Goal: Information Seeking & Learning: Learn about a topic

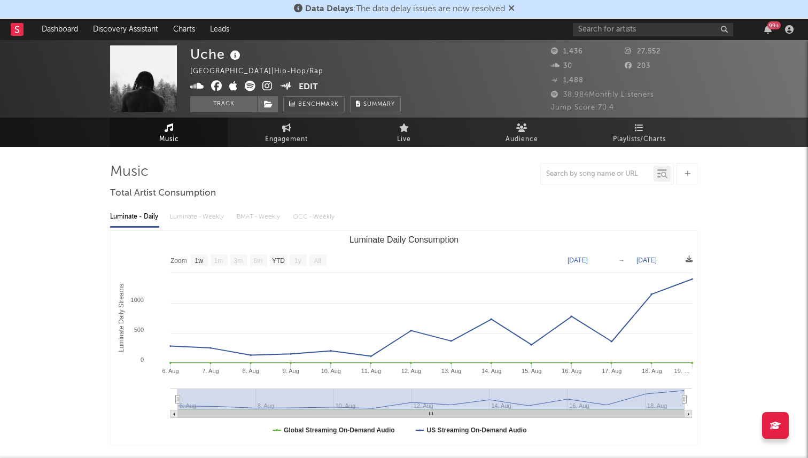
select select "1w"
click at [314, 134] on link "Engagement" at bounding box center [287, 132] width 118 height 29
select select "1w"
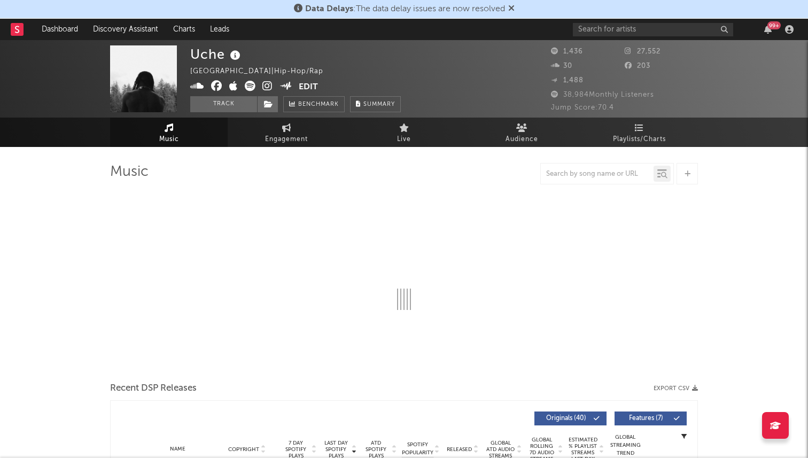
select select "1w"
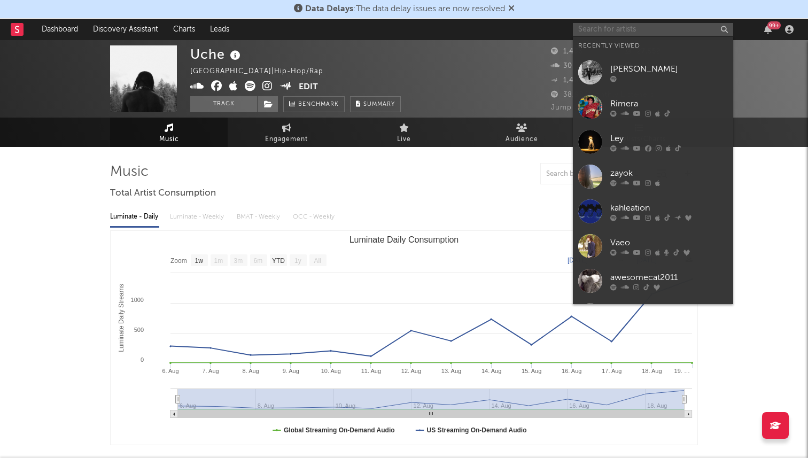
click at [596, 29] on input "text" at bounding box center [653, 29] width 160 height 13
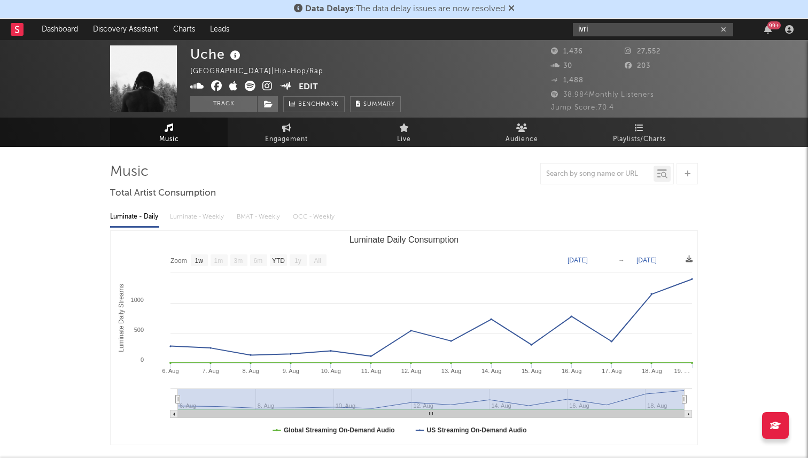
type input "ivri"
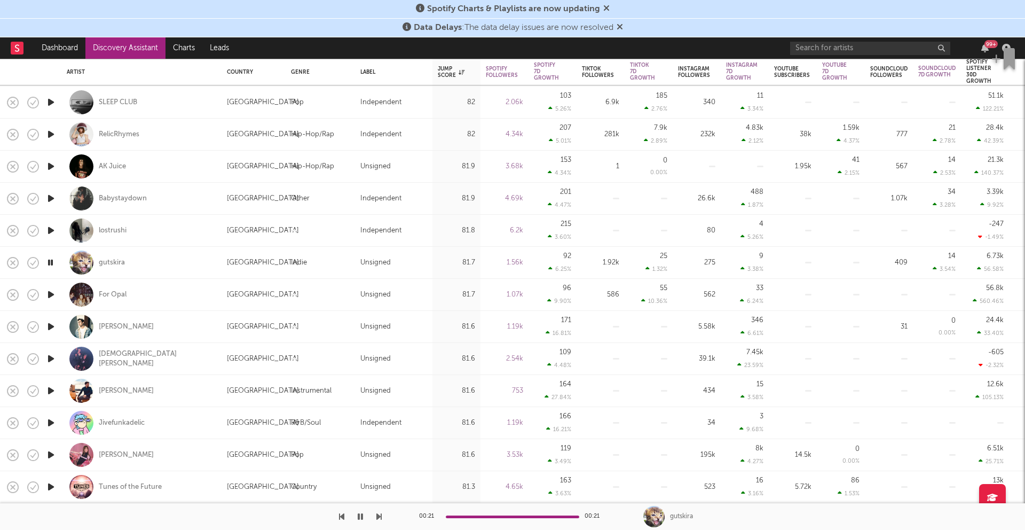
click at [50, 292] on icon "button" at bounding box center [50, 294] width 11 height 13
click at [50, 293] on icon "button" at bounding box center [50, 294] width 10 height 13
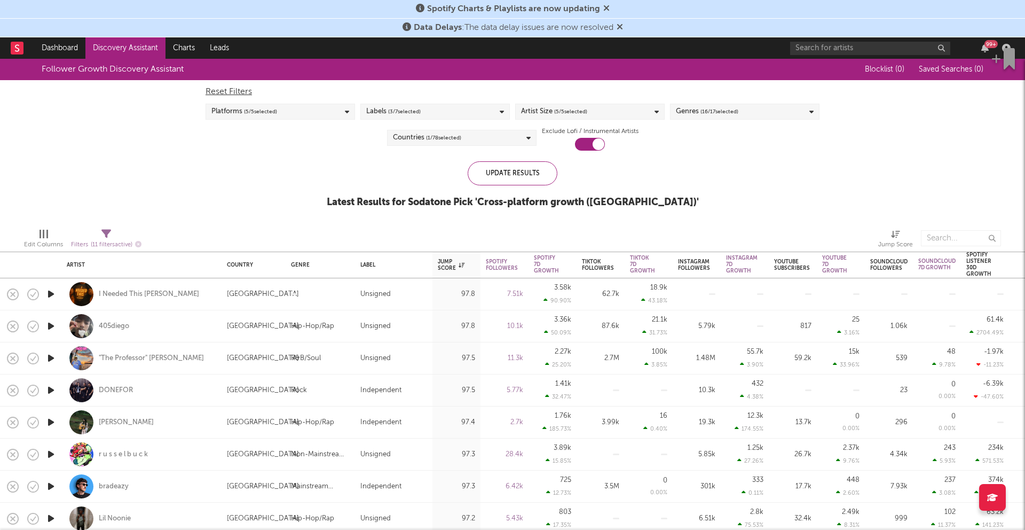
click at [596, 113] on div "Artist Size ( 5 / 5 selected)" at bounding box center [590, 112] width 150 height 16
click at [701, 120] on div "Reset Filters Platforms ( 5 / 5 selected) Labels ( 3 / 7 selected) Artist Size …" at bounding box center [512, 115] width 625 height 71
click at [701, 111] on span "( 16 / 17 selected)" at bounding box center [720, 111] width 38 height 13
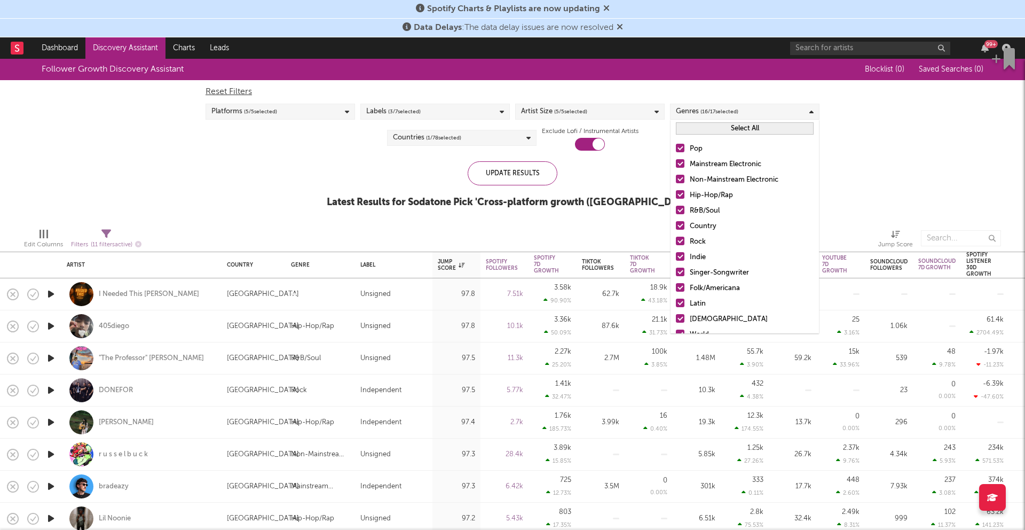
click at [709, 131] on button "Select All" at bounding box center [745, 128] width 138 height 12
click at [714, 131] on button "Deselect All" at bounding box center [745, 128] width 138 height 12
drag, startPoint x: 699, startPoint y: 198, endPoint x: 677, endPoint y: 197, distance: 21.4
click at [699, 198] on div "Hip-Hop/Rap" at bounding box center [752, 195] width 124 height 13
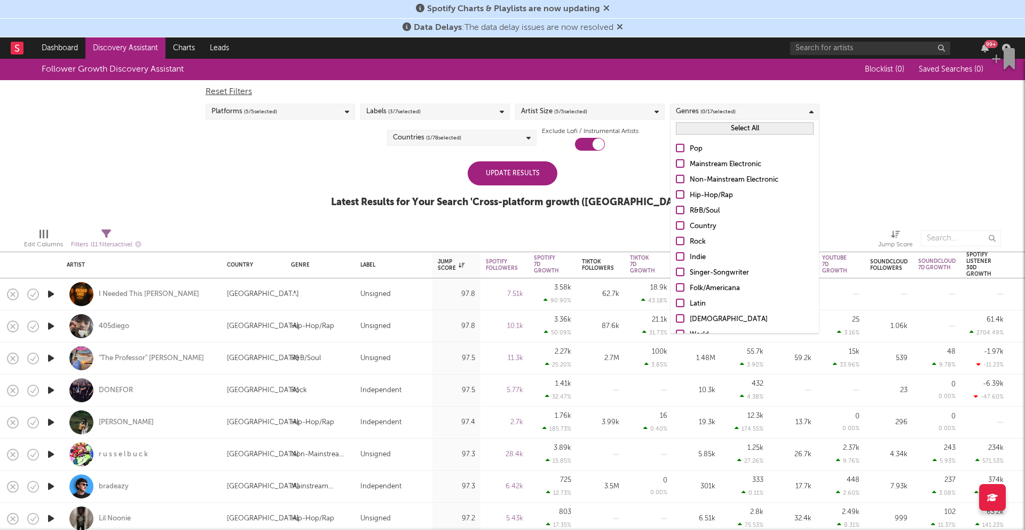
click at [676, 198] on input "Hip-Hop/Rap" at bounding box center [676, 195] width 0 height 13
click at [541, 185] on div "Update Results Latest Results for Your Search ' Cross-platform growth ([GEOGRAP…" at bounding box center [512, 190] width 363 height 58
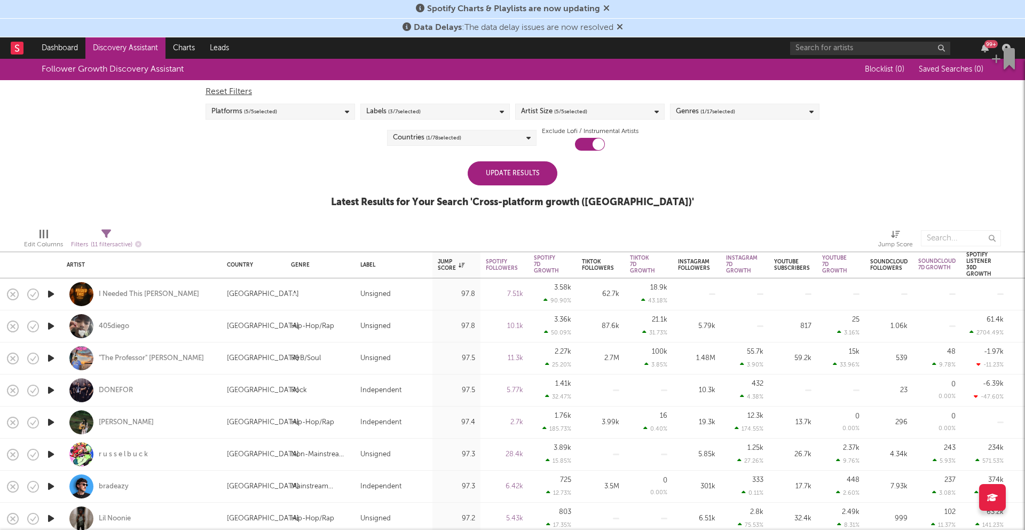
click at [539, 178] on div "Update Results" at bounding box center [513, 173] width 90 height 24
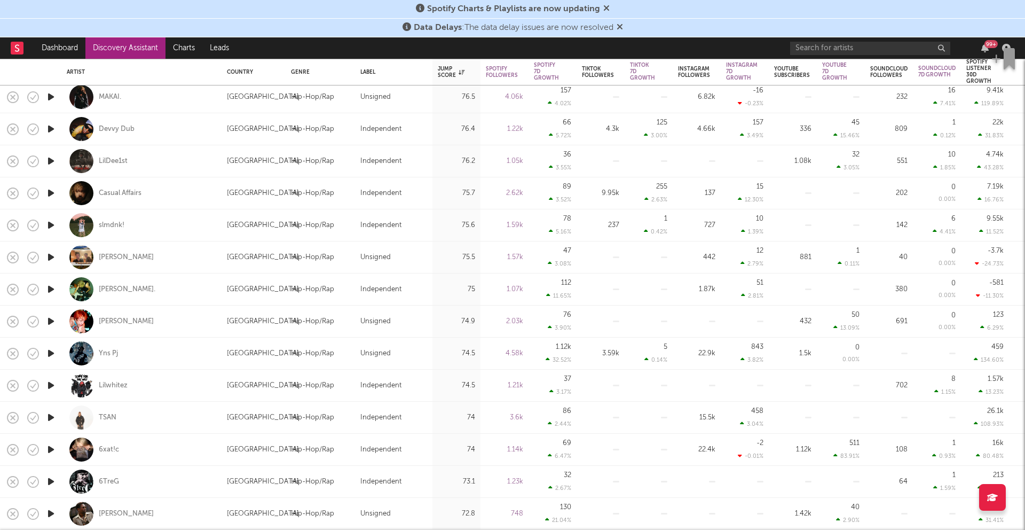
click at [57, 260] on div at bounding box center [50, 257] width 21 height 32
select select "1w"
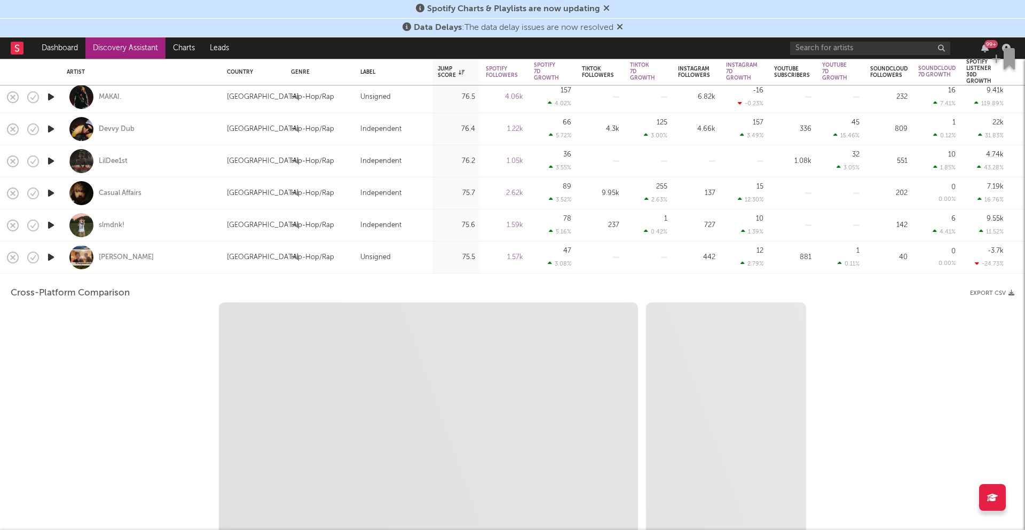
select select "1w"
click at [51, 259] on icon "button" at bounding box center [50, 256] width 11 height 13
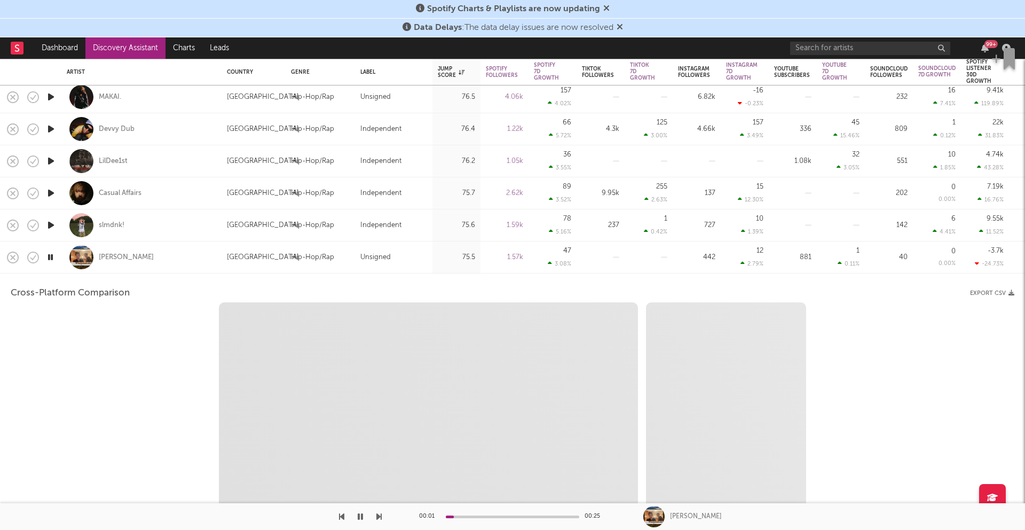
click at [173, 262] on div "[PERSON_NAME]" at bounding box center [142, 257] width 150 height 32
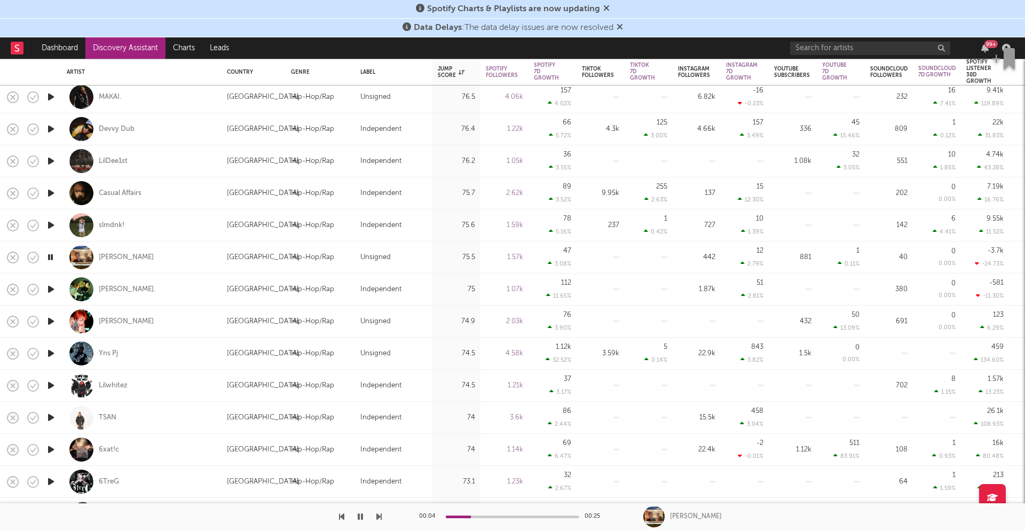
click at [53, 255] on icon "button" at bounding box center [50, 256] width 10 height 13
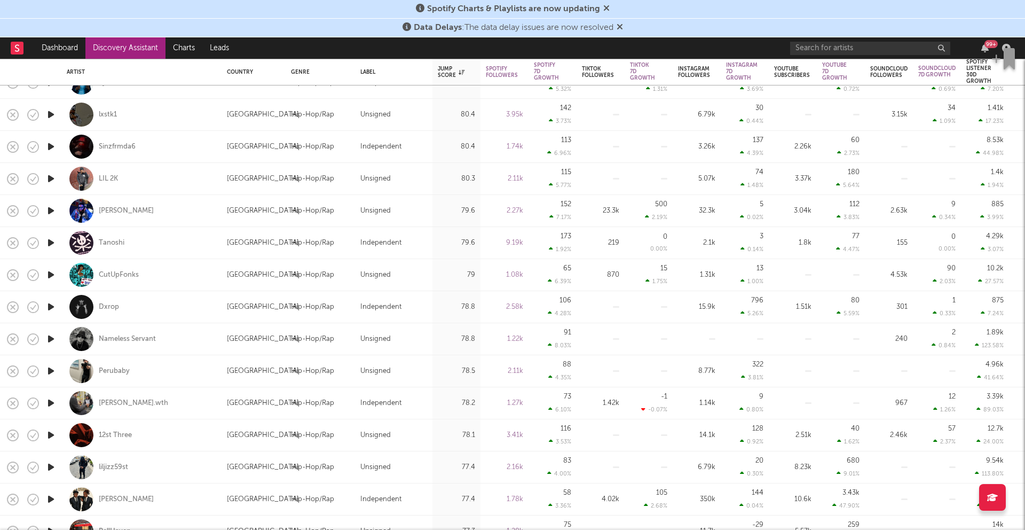
click at [810, 56] on div "99 +" at bounding box center [902, 47] width 224 height 21
click at [812, 49] on input "text" at bounding box center [870, 48] width 160 height 13
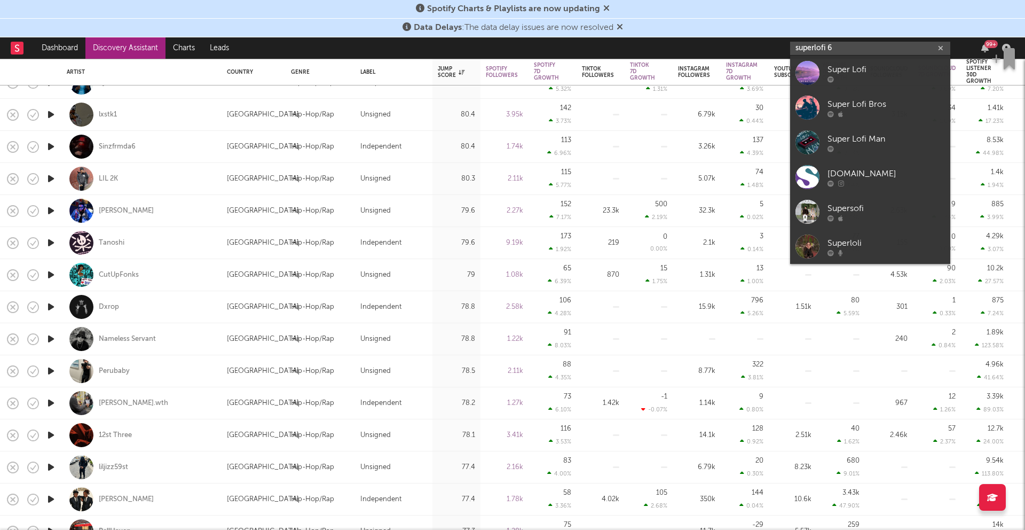
type input "superlofi 64"
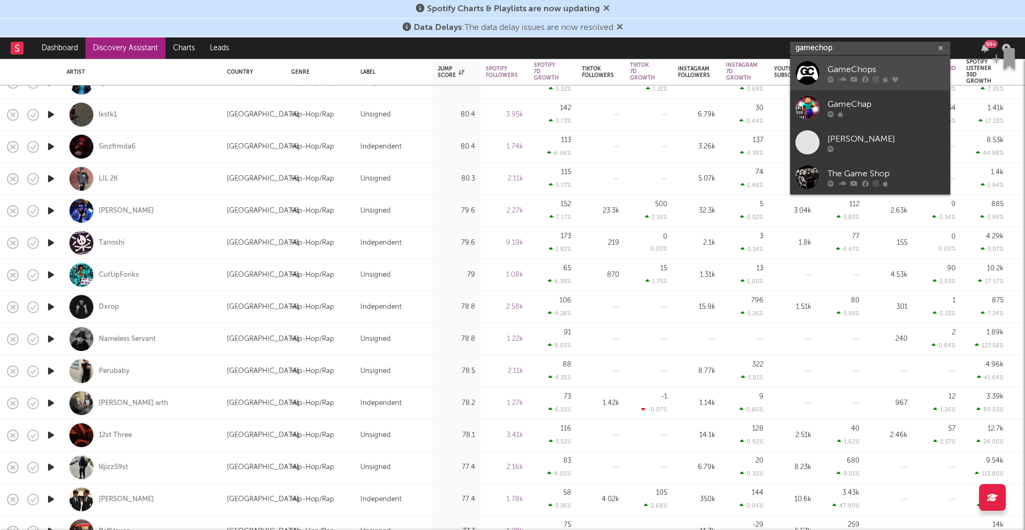
type input "gamechop"
click at [850, 73] on div "GameChops" at bounding box center [887, 69] width 118 height 13
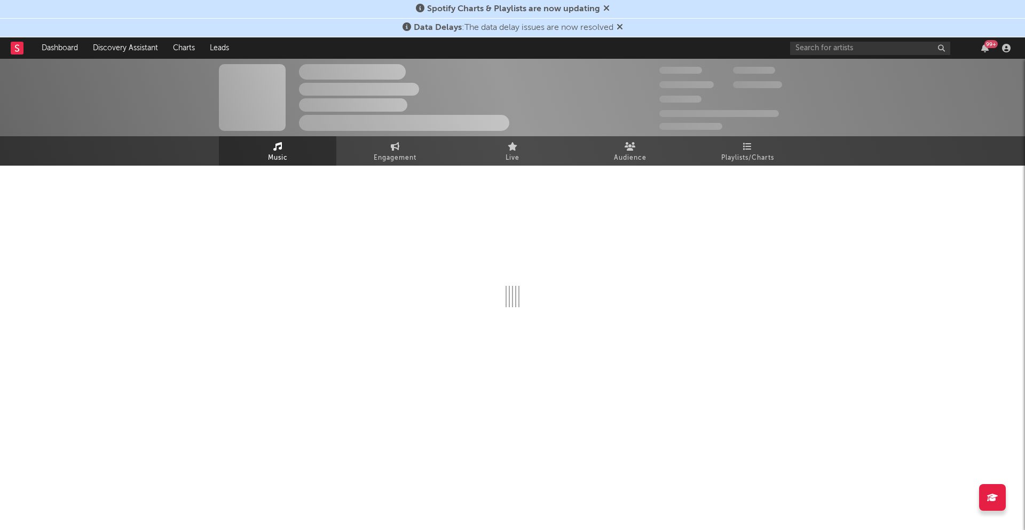
select select "6m"
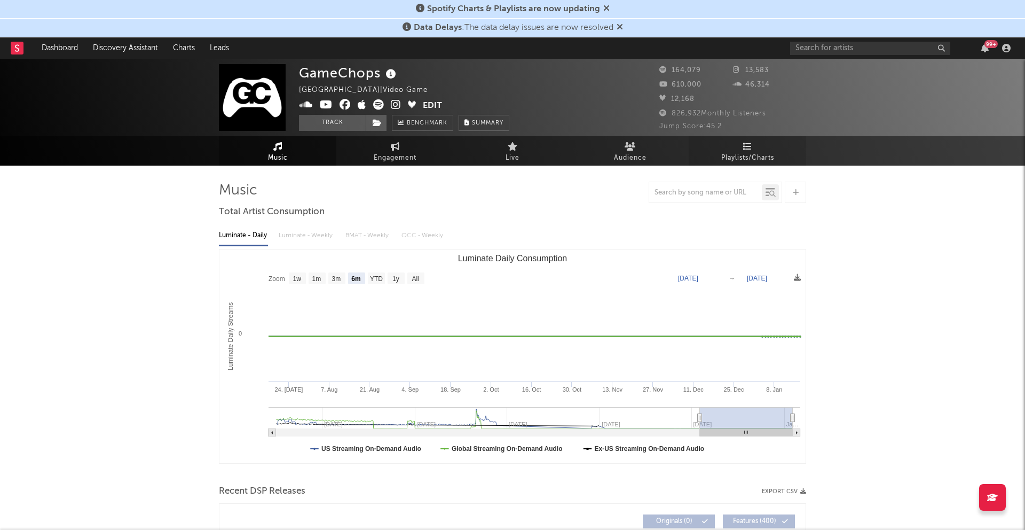
click at [734, 158] on span "Playlists/Charts" at bounding box center [748, 158] width 53 height 13
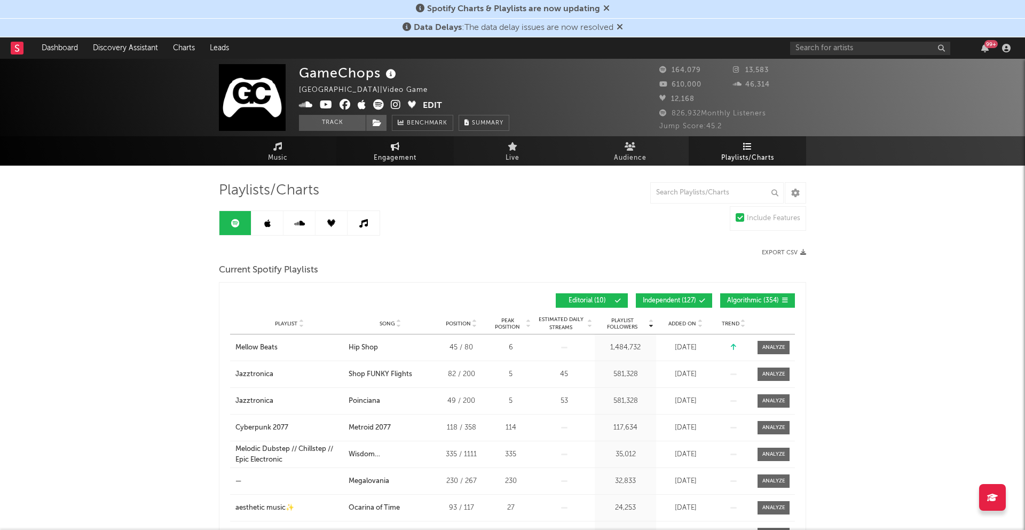
click at [408, 142] on link "Engagement" at bounding box center [395, 150] width 118 height 29
select select "1w"
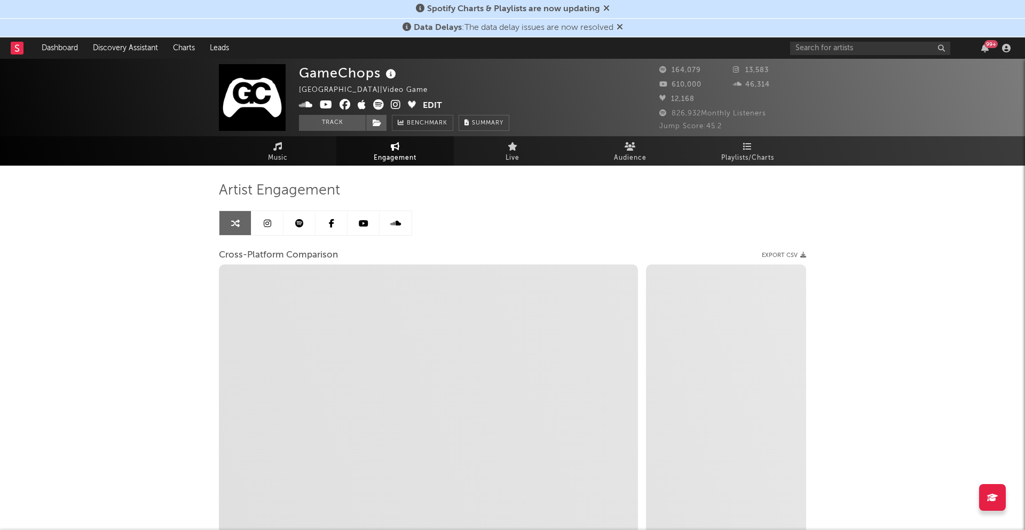
select select "1m"
